Goal: Information Seeking & Learning: Learn about a topic

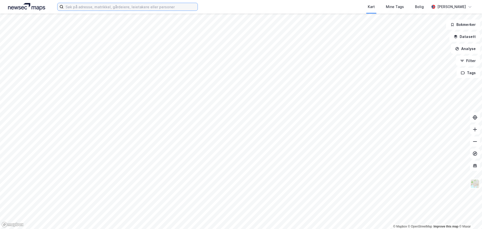
click at [110, 6] on input at bounding box center [131, 7] width 134 height 8
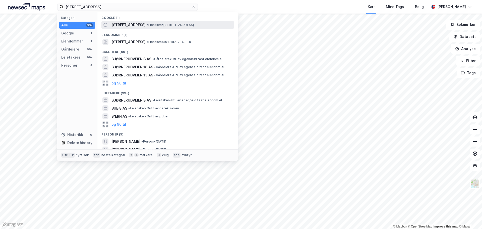
click at [147, 25] on span "• Eiendom • Bjørnerudveien 8, 1266 Oslo" at bounding box center [170, 25] width 47 height 4
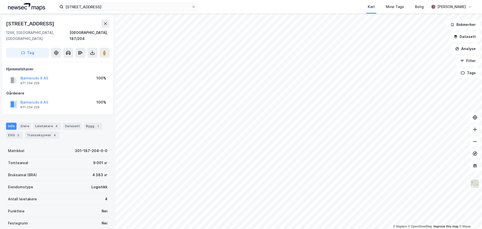
click at [75, 98] on div "Bjørnerudv 8 AS 971 234 229 100%" at bounding box center [57, 104] width 103 height 12
click at [0, 0] on button "Bjørnerudv 8 AS" at bounding box center [0, 0] width 0 height 0
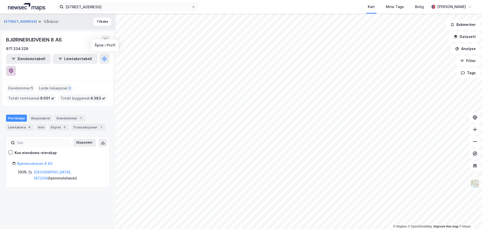
click at [16, 66] on button at bounding box center [11, 71] width 10 height 10
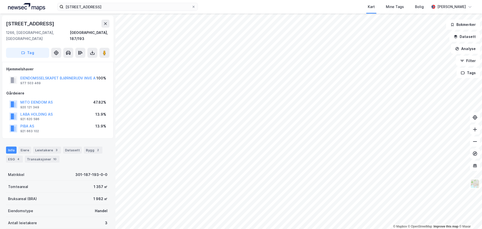
click at [42, 111] on div "LABA HOLDING AS" at bounding box center [36, 114] width 32 height 6
click at [0, 0] on button "LABA HOLDING AS" at bounding box center [0, 0] width 0 height 0
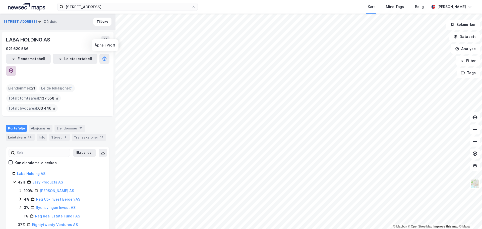
click at [14, 68] on icon at bounding box center [11, 70] width 5 height 5
click at [105, 6] on input "bjørnerudveien 8" at bounding box center [128, 7] width 128 height 8
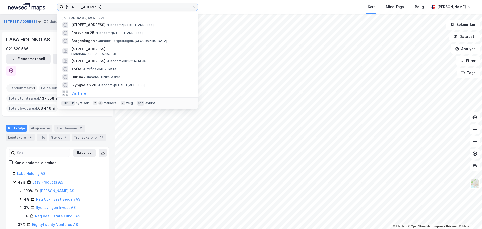
click at [105, 6] on input "bjørnerudveien 8" at bounding box center [128, 7] width 128 height 8
paste input "Alvheimveien 120198 Oslo"
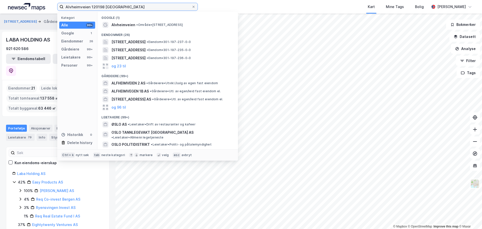
type input "Alvheimveien 120198 Oslo"
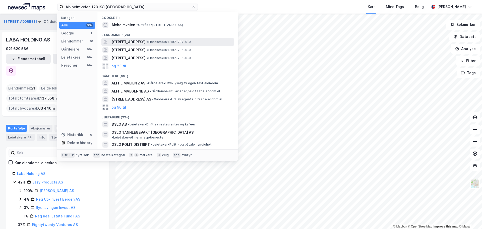
click at [139, 41] on span "[STREET_ADDRESS]" at bounding box center [129, 42] width 34 height 6
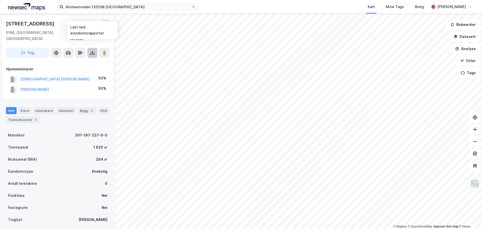
click at [92, 50] on icon at bounding box center [92, 52] width 5 height 5
click at [77, 61] on div "Last ned grunnbok" at bounding box center [67, 63] width 29 height 4
click at [104, 49] on button at bounding box center [104, 53] width 10 height 10
click at [92, 51] on icon at bounding box center [92, 52] width 1 height 3
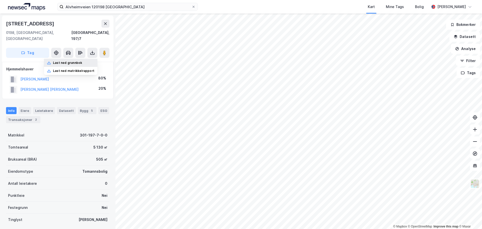
click at [77, 61] on div "Last ned grunnbok" at bounding box center [67, 63] width 29 height 4
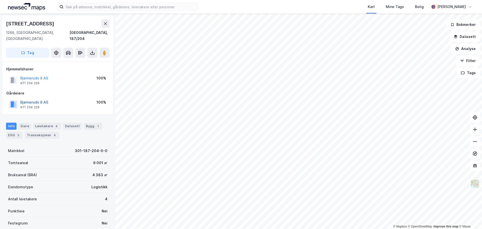
click at [0, 0] on button "Bjørnerudv 8 AS" at bounding box center [0, 0] width 0 height 0
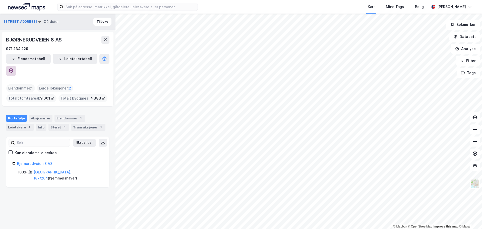
click at [14, 68] on icon at bounding box center [11, 70] width 5 height 5
click at [101, 23] on button "Tilbake" at bounding box center [102, 22] width 18 height 8
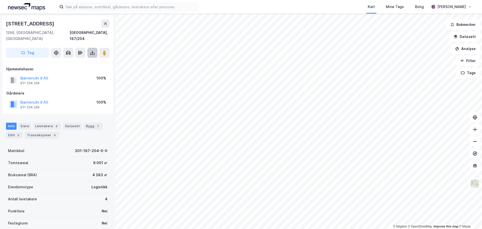
click at [92, 50] on icon at bounding box center [92, 52] width 5 height 5
click at [75, 61] on div "Last ned grunnbok" at bounding box center [67, 63] width 29 height 4
click at [104, 66] on div "Hjemmelshaver" at bounding box center [57, 69] width 103 height 6
click at [89, 6] on input at bounding box center [131, 7] width 134 height 8
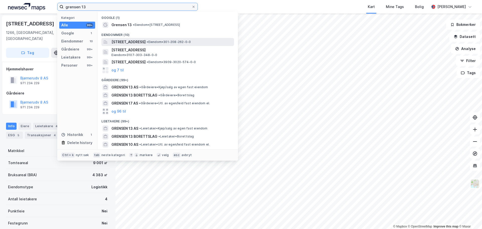
type input "grensen 13"
click at [144, 42] on span "[STREET_ADDRESS]" at bounding box center [129, 42] width 34 height 6
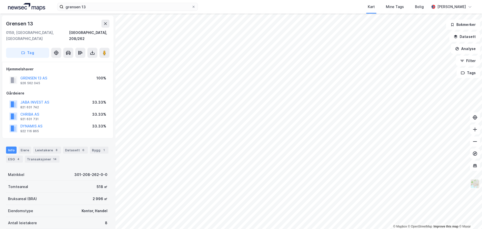
click at [473, 184] on img at bounding box center [475, 184] width 10 height 10
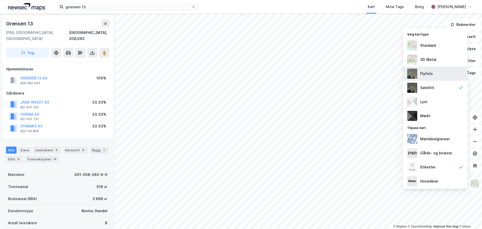
click at [428, 76] on div "Flyfoto" at bounding box center [426, 74] width 13 height 6
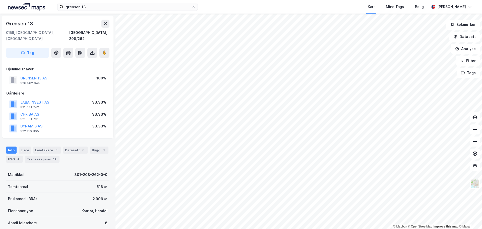
click at [59, 76] on div "GRENSEN 13 AS 926 562 045 100%" at bounding box center [57, 80] width 103 height 12
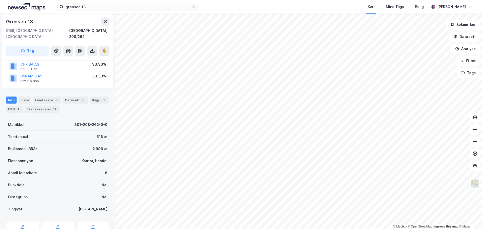
scroll to position [50, 0]
